Goal: Consume media (video, audio): Consume media (video, audio)

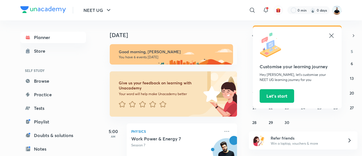
click at [330, 36] on icon at bounding box center [331, 35] width 7 height 7
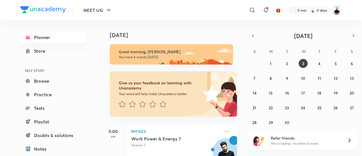
click at [335, 12] on img at bounding box center [337, 10] width 10 height 10
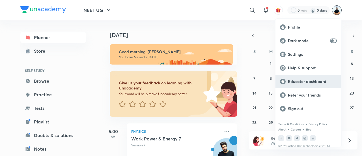
click at [315, 81] on p "Educator dashboard" at bounding box center [312, 81] width 49 height 5
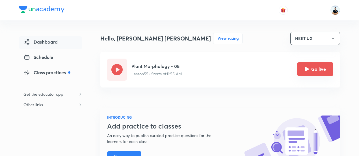
click at [308, 69] on icon "Go live" at bounding box center [306, 69] width 5 height 5
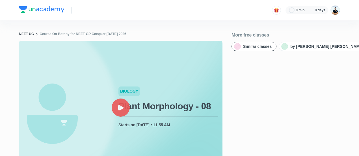
click at [310, 70] on div "More free classes Similar classes by Subhash Chandra Y..." at bounding box center [285, 141] width 108 height 218
